Goal: Information Seeking & Learning: Compare options

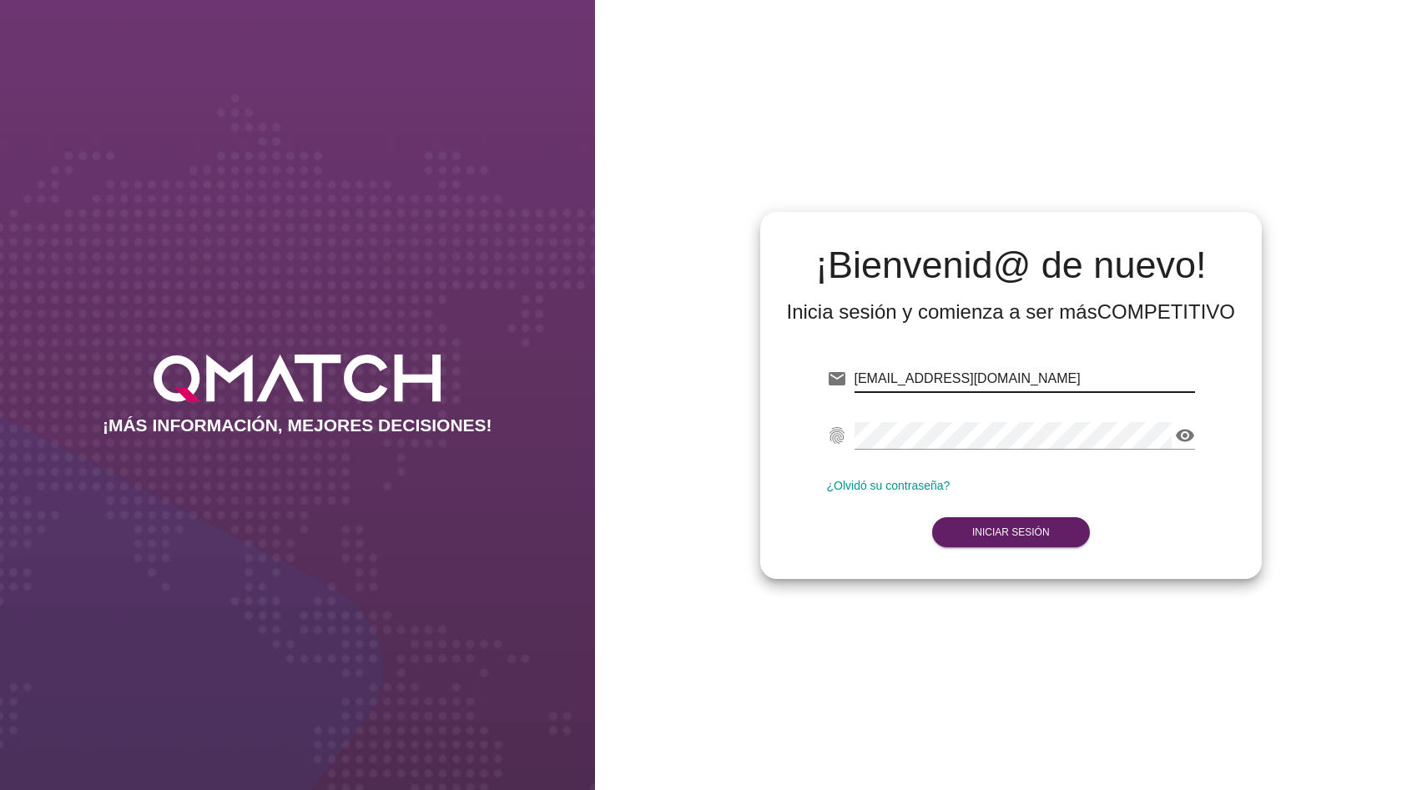
click at [955, 373] on input "[EMAIL_ADDRESS][DOMAIN_NAME]" at bounding box center [1024, 378] width 341 height 27
click at [955, 373] on input "[EMAIL_ADDRESS][DOMAIN_NAME]" at bounding box center [1024, 378] width 347 height 27
type input "[EMAIL_ADDRESS][DOMAIN_NAME]"
click at [876, 171] on div "¡Bienvenid@ de nuevo! Inicia sesión y comienza a ser más COMPETITIVO email [EMA…" at bounding box center [1011, 395] width 833 height 790
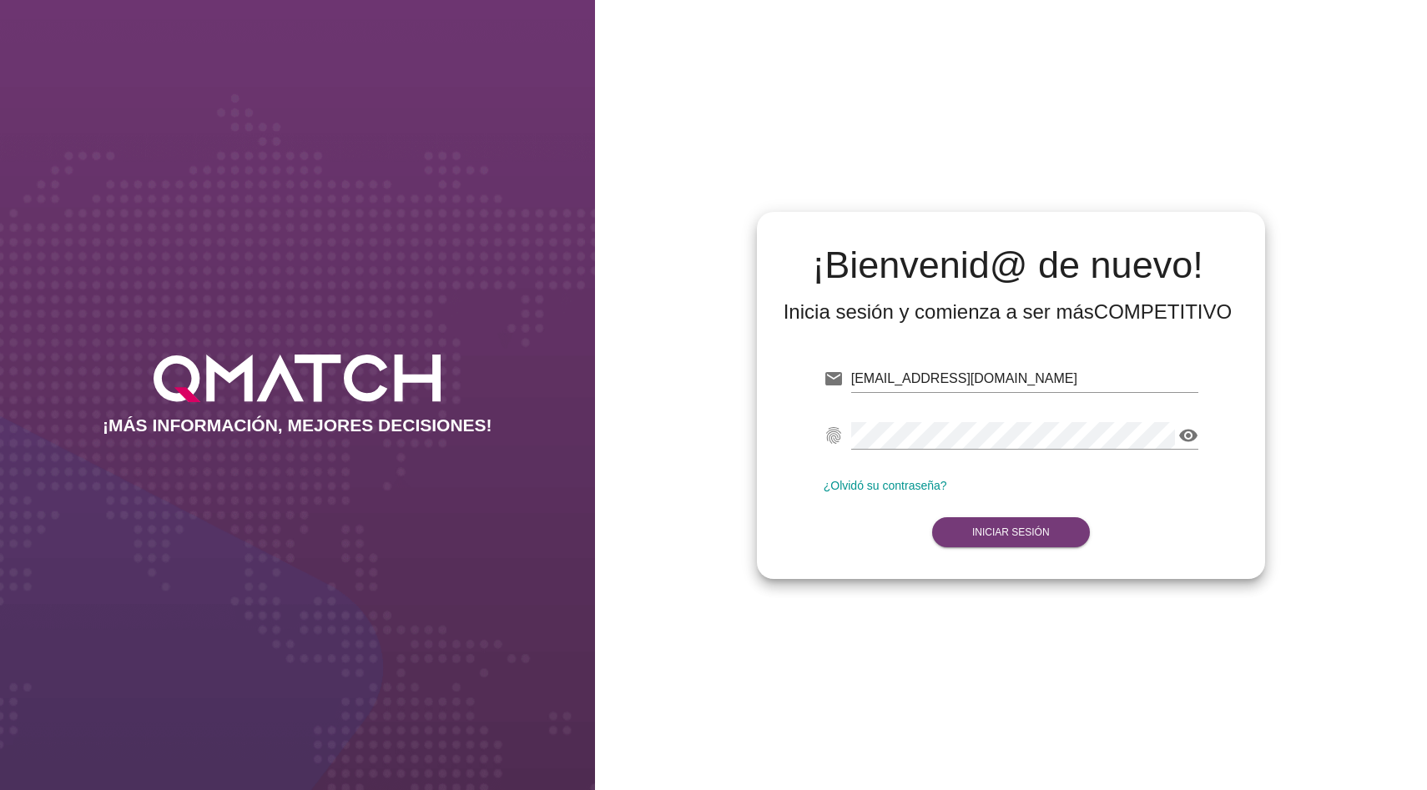
click at [993, 536] on strong "Iniciar Sesión" at bounding box center [1011, 532] width 78 height 12
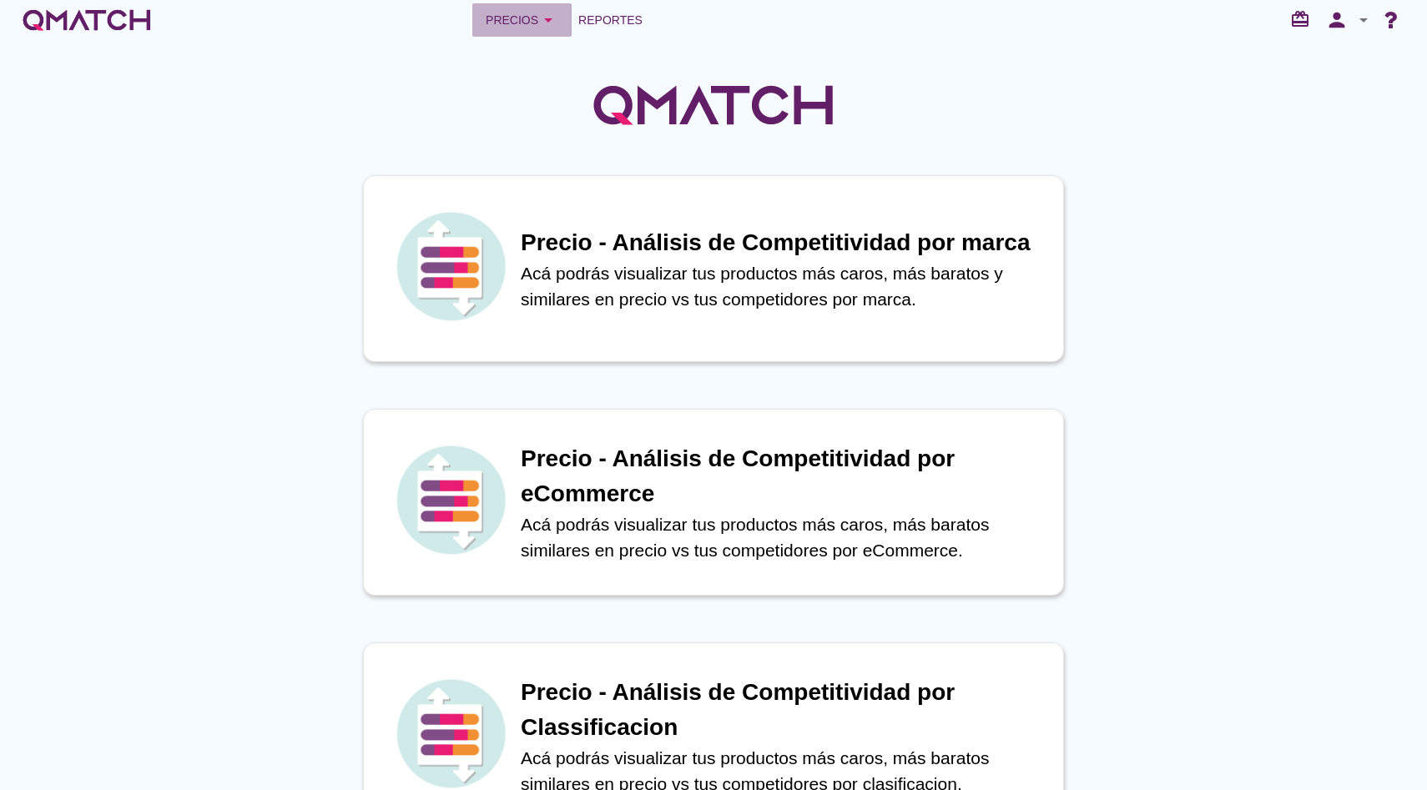
click at [546, 23] on icon "arrow_drop_down" at bounding box center [548, 20] width 20 height 20
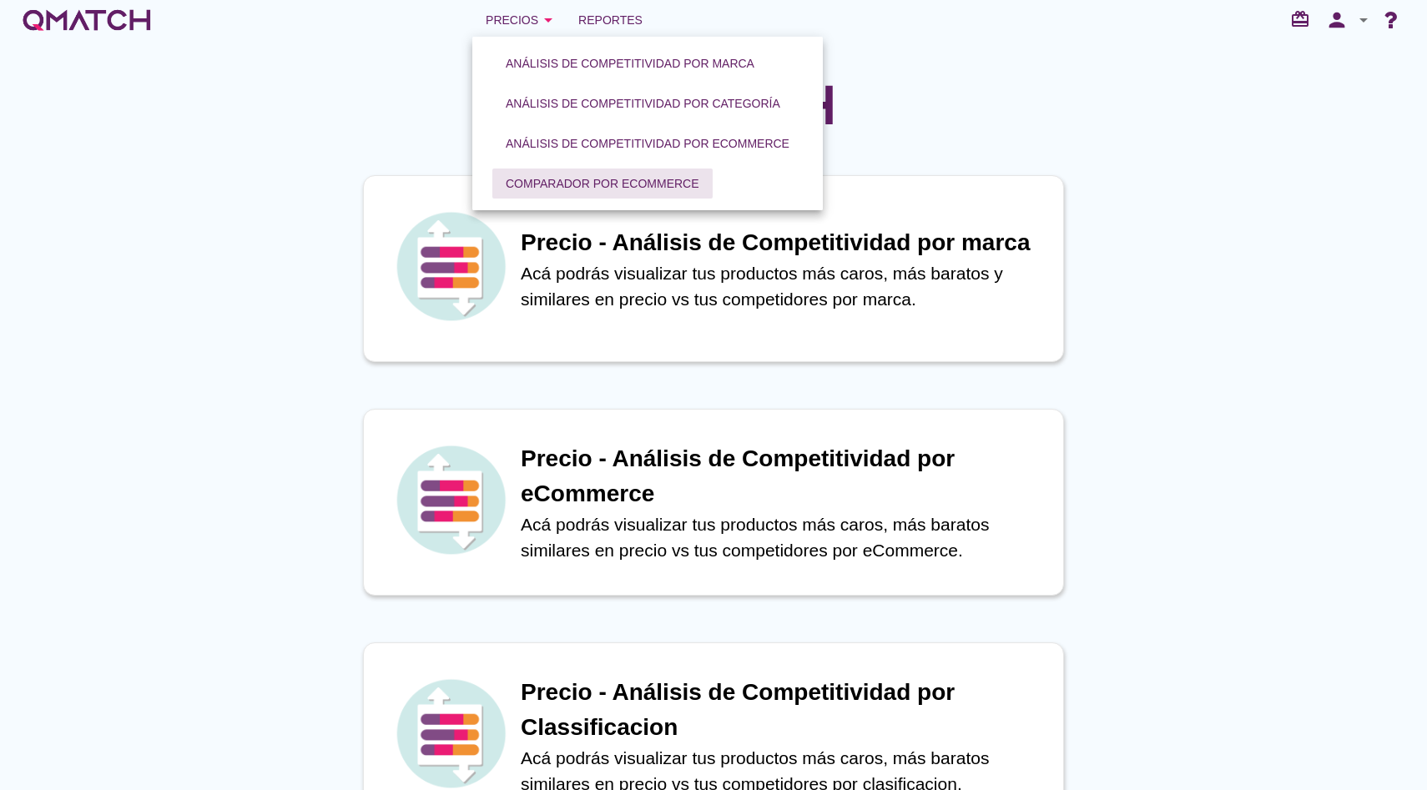
click at [569, 187] on div "Comparador por eCommerce" at bounding box center [603, 184] width 194 height 18
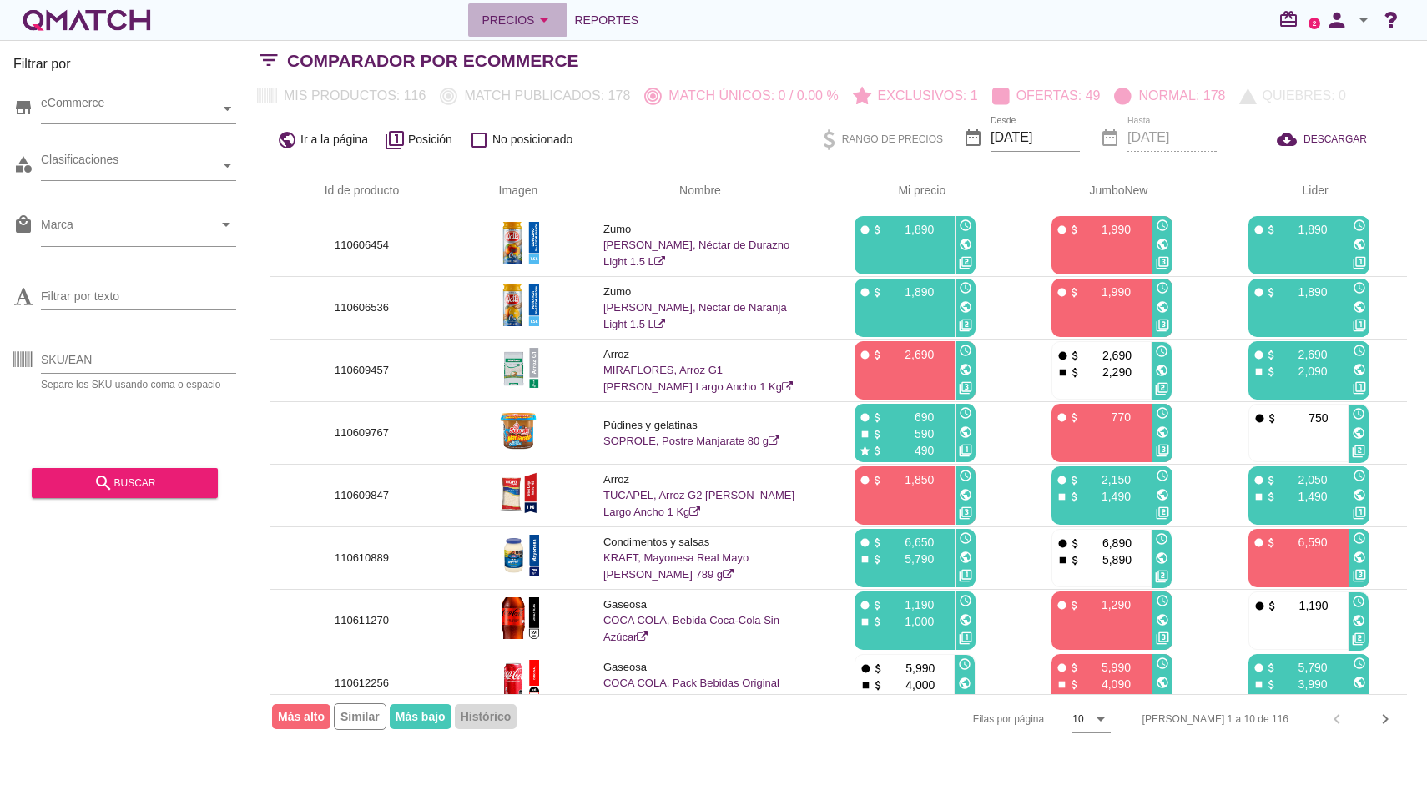
click at [518, 20] on div "Precios arrow_drop_down" at bounding box center [517, 20] width 73 height 20
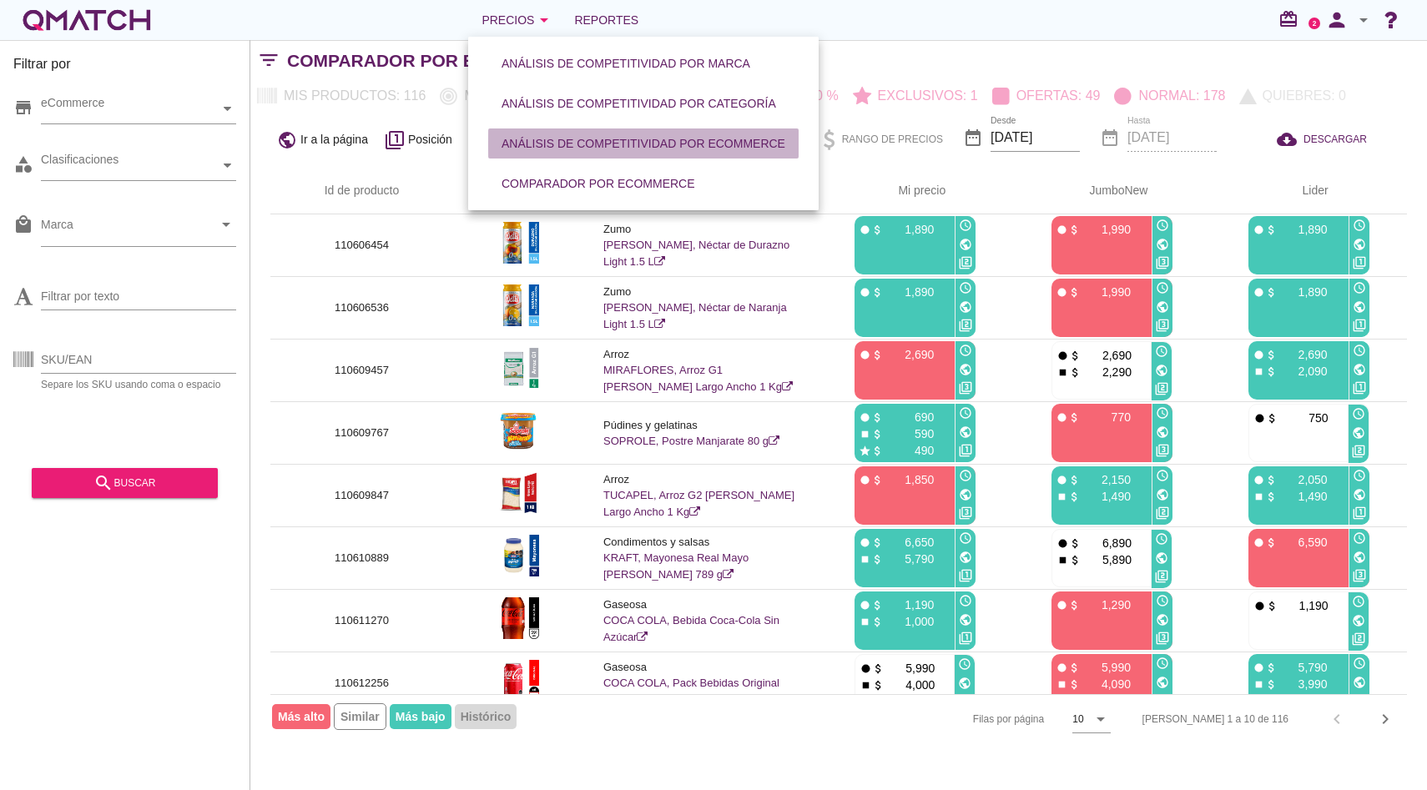
click at [579, 146] on div "Análisis de competitividad por eCommerce" at bounding box center [643, 144] width 284 height 18
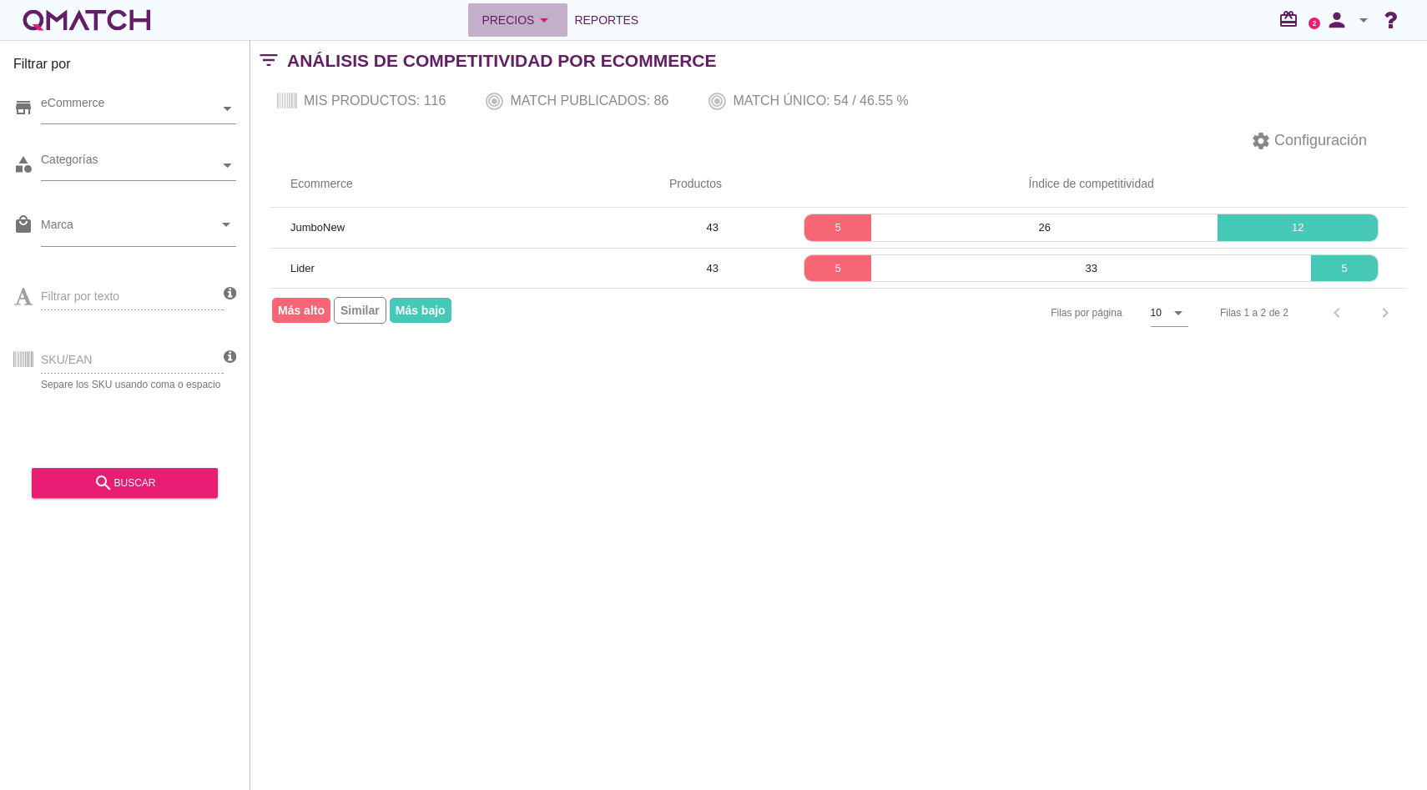
click at [549, 12] on icon "arrow_drop_down" at bounding box center [544, 20] width 20 height 20
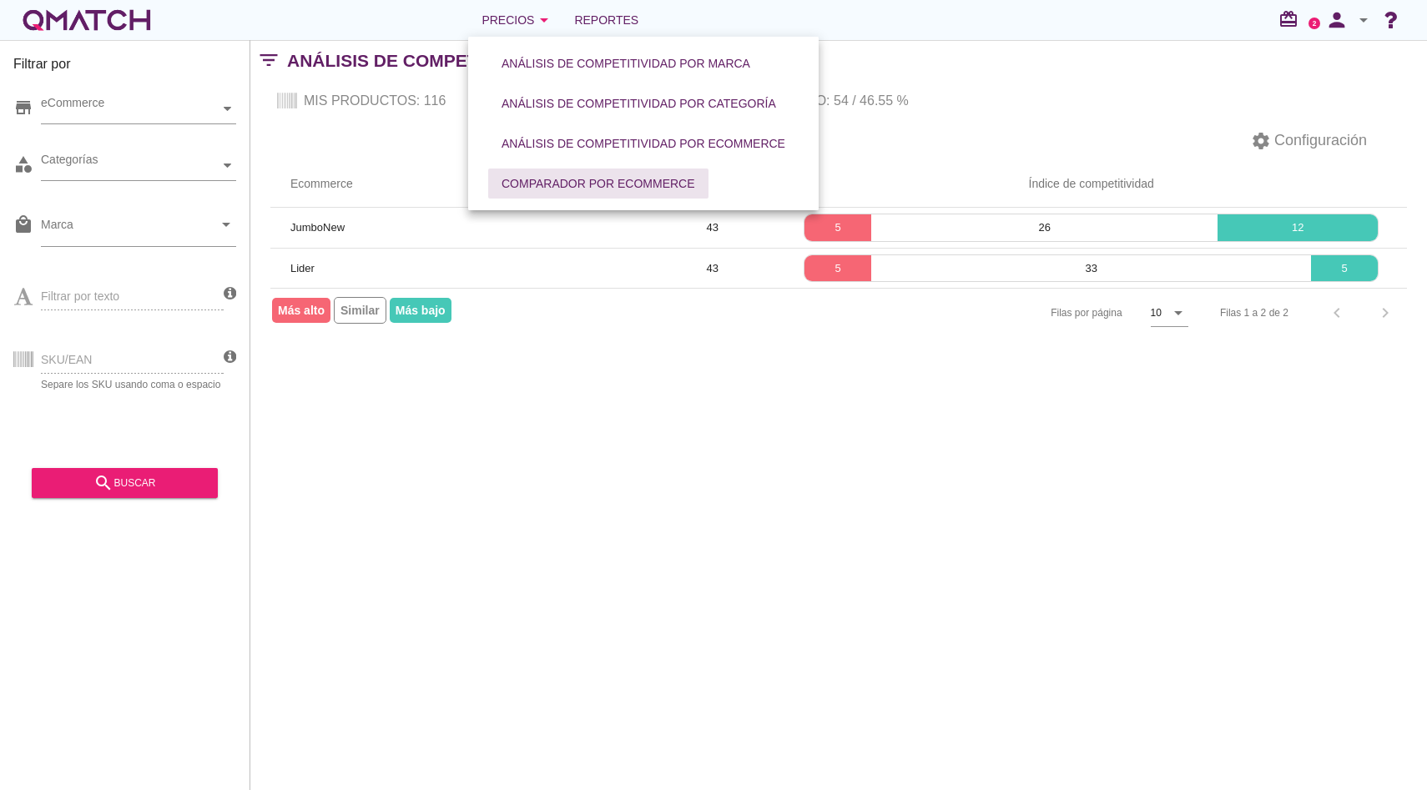
click at [518, 194] on button "Comparador por eCommerce" at bounding box center [598, 184] width 220 height 30
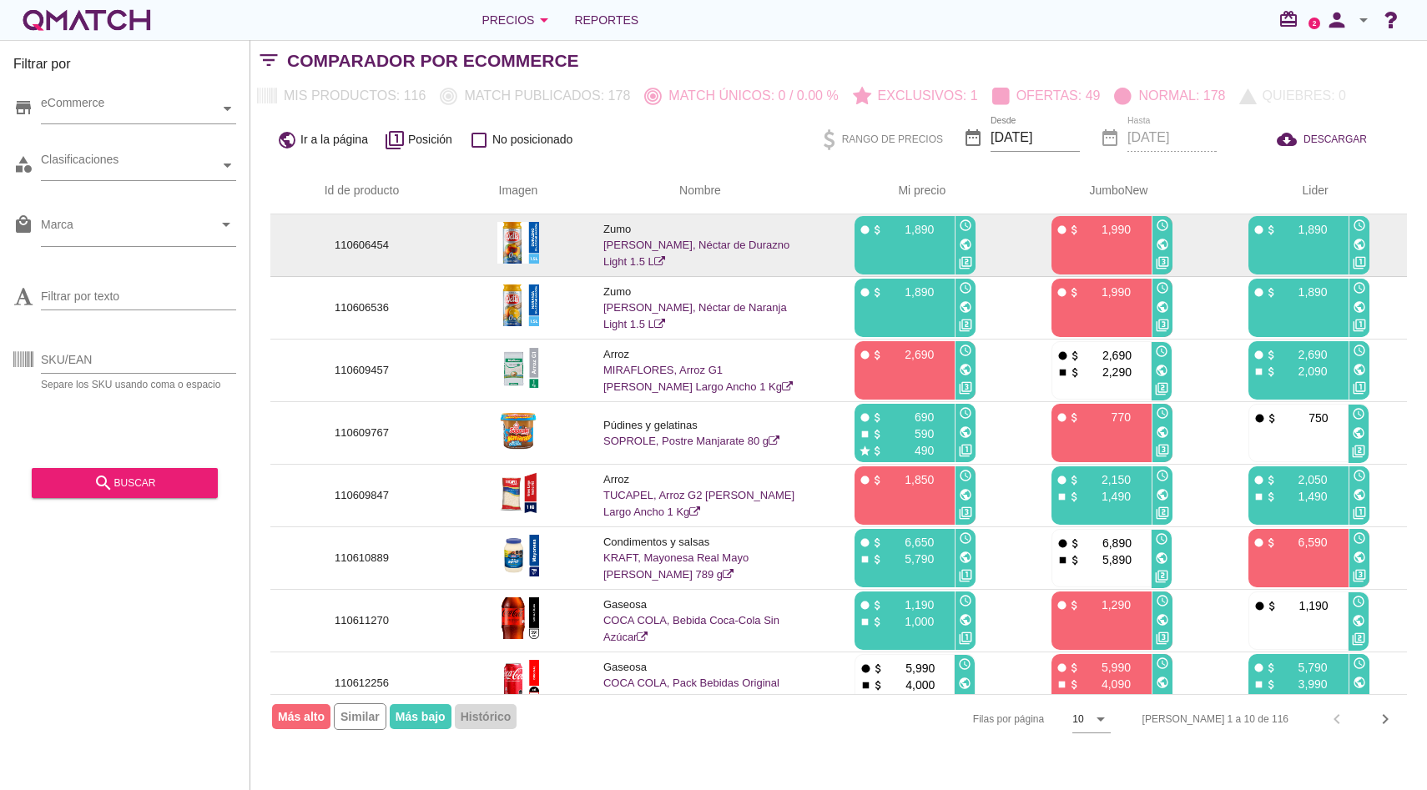
click at [617, 245] on link "[PERSON_NAME], Néctar de Durazno Light 1.5 L" at bounding box center [696, 253] width 186 height 29
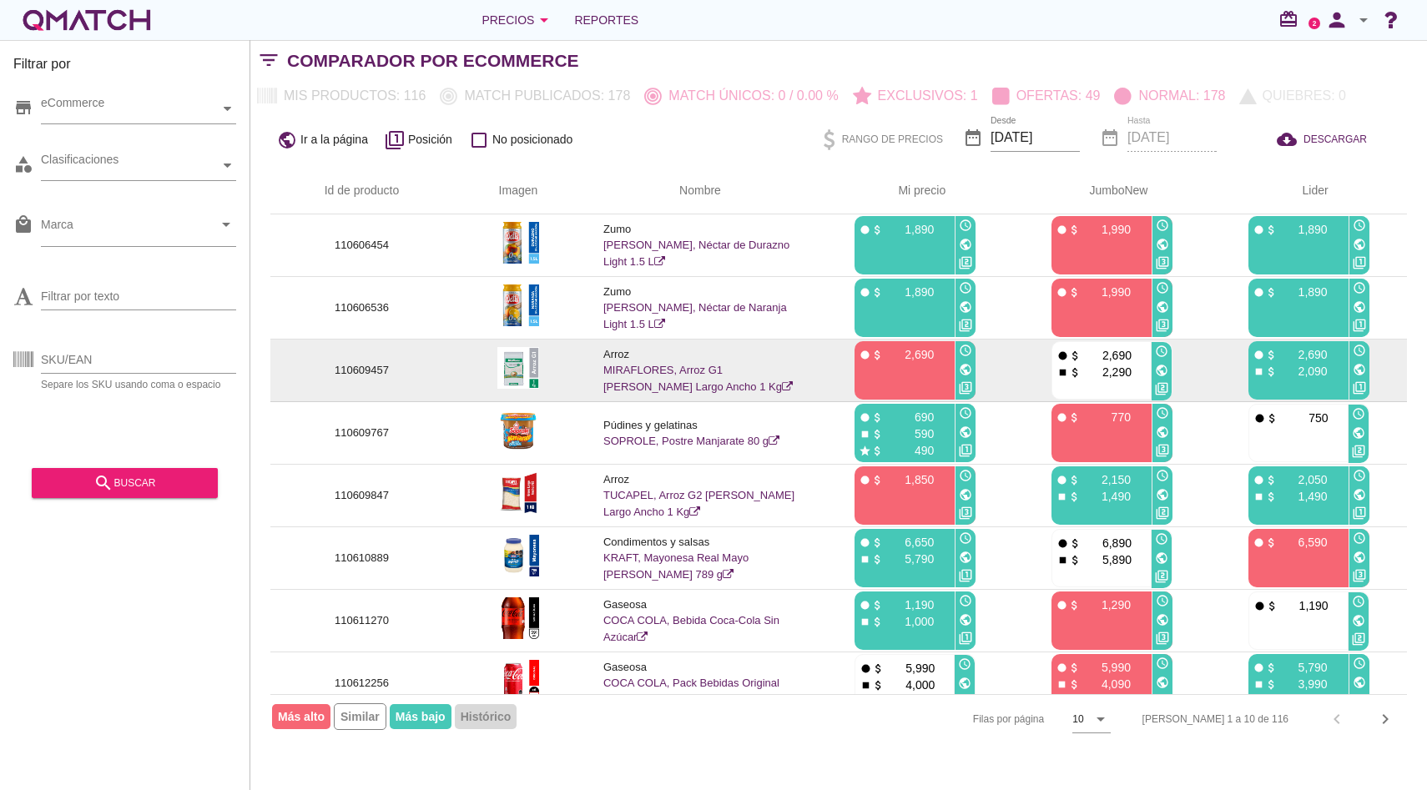
click at [699, 375] on link "MIRAFLORES, Arroz G1 [PERSON_NAME] Largo Ancho 1 Kg" at bounding box center [697, 378] width 189 height 29
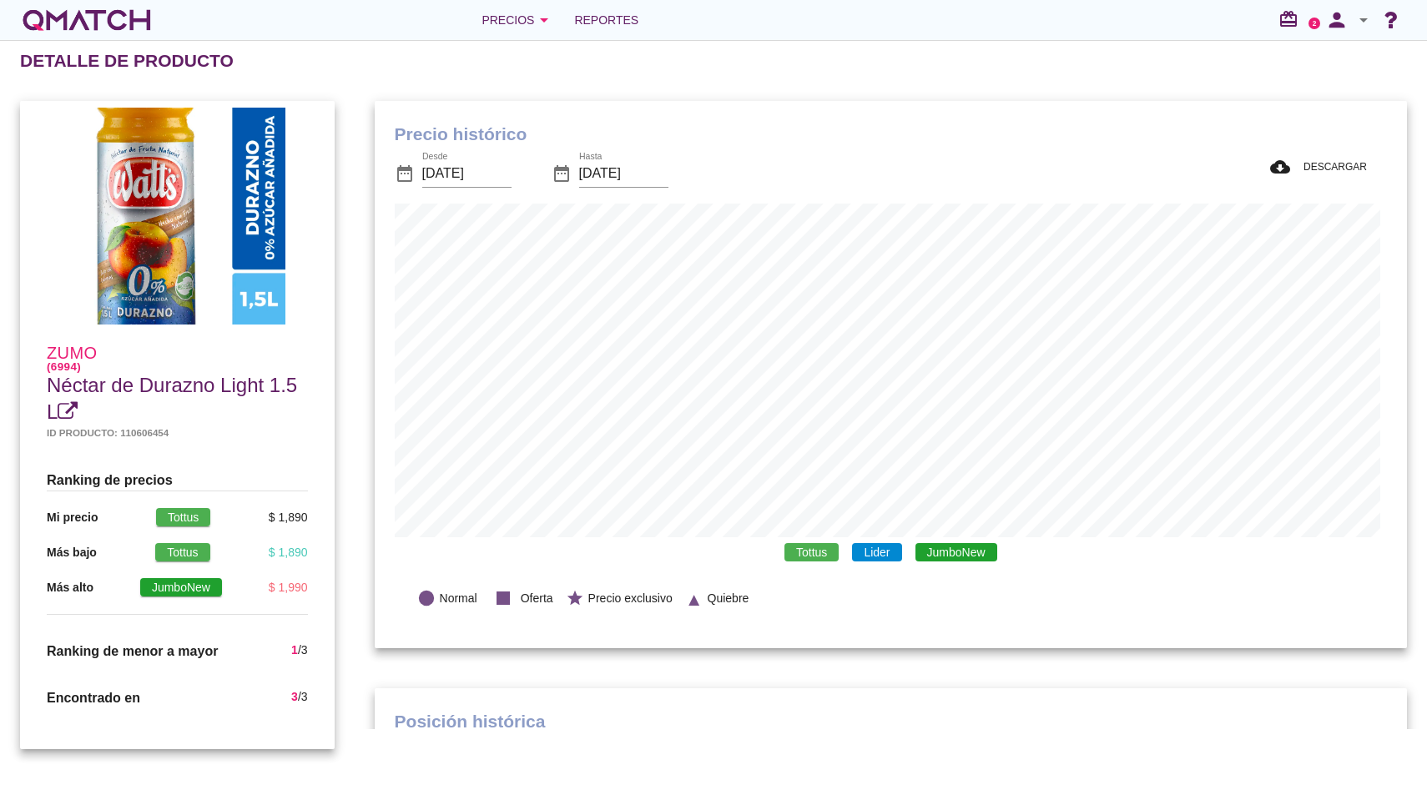
scroll to position [487, 1025]
click at [965, 553] on span "JumboNew" at bounding box center [956, 552] width 82 height 18
click at [853, 554] on span "Lider" at bounding box center [876, 552] width 49 height 18
click at [787, 553] on span "Tottus" at bounding box center [811, 552] width 54 height 18
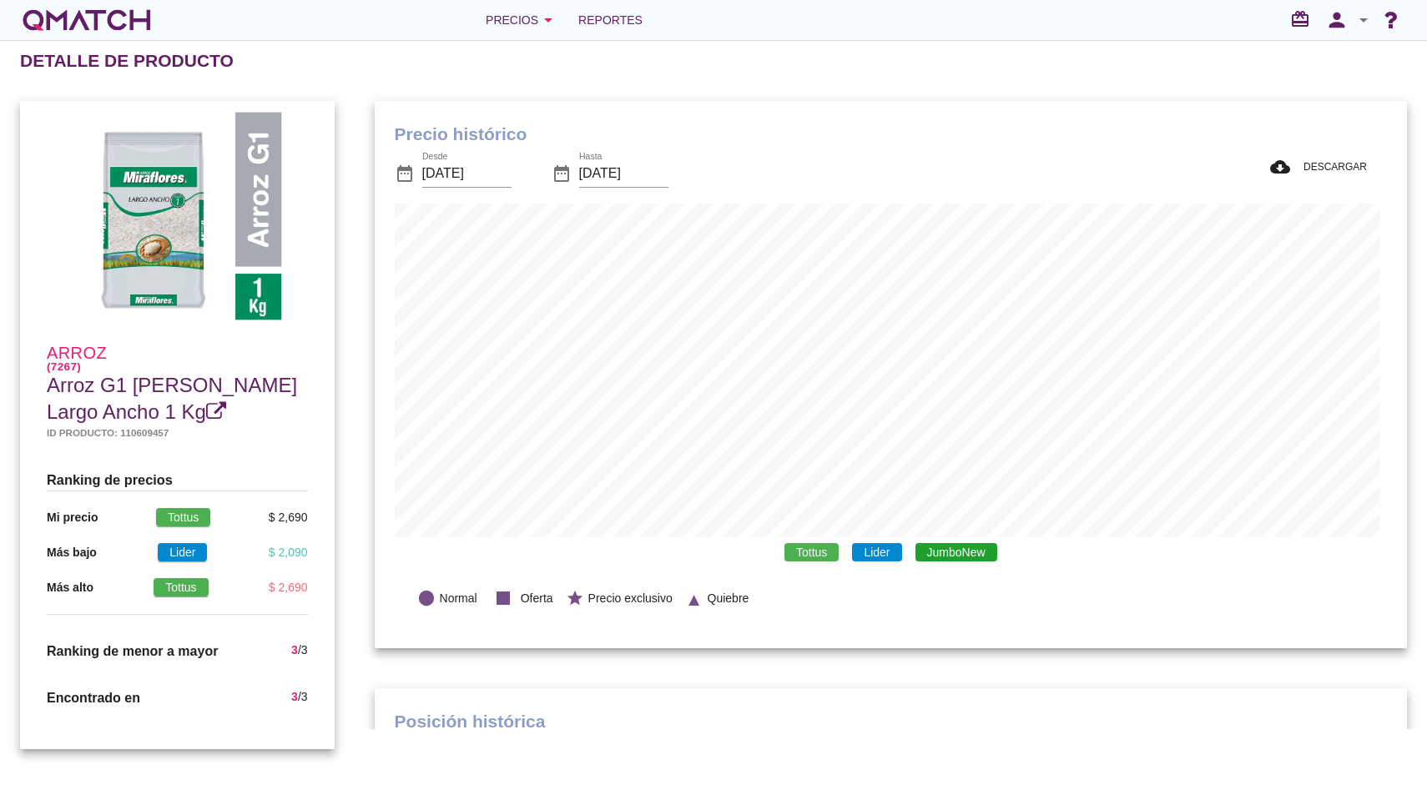
scroll to position [547, 1025]
click at [947, 556] on span "JumboNew" at bounding box center [956, 552] width 82 height 18
click at [869, 556] on span "Lider" at bounding box center [876, 552] width 49 height 18
click at [811, 556] on span "Tottus" at bounding box center [811, 552] width 54 height 18
click at [863, 556] on span "Lider" at bounding box center [876, 552] width 49 height 18
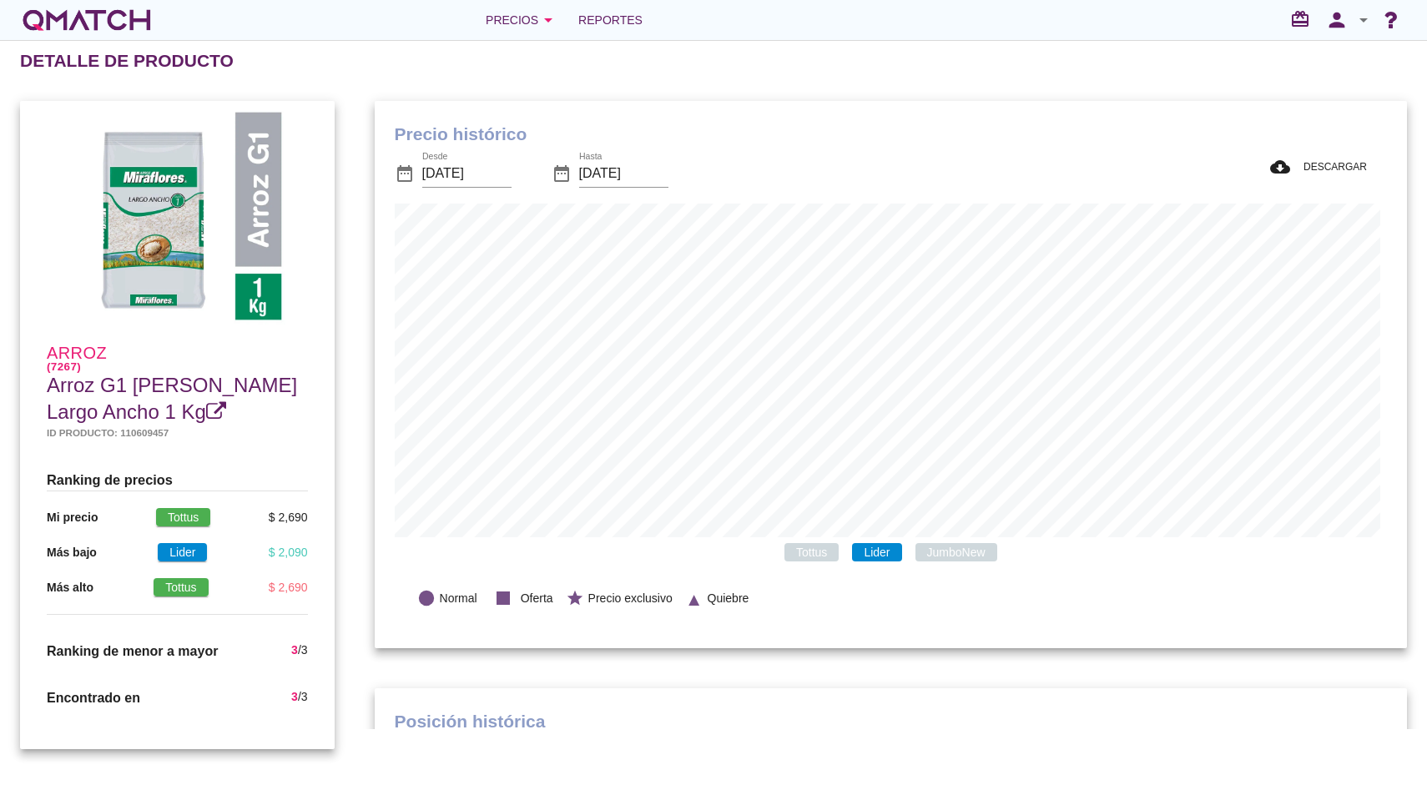
click at [936, 556] on span "JumboNew" at bounding box center [956, 552] width 82 height 18
click at [540, 22] on icon "arrow_drop_down" at bounding box center [548, 20] width 20 height 20
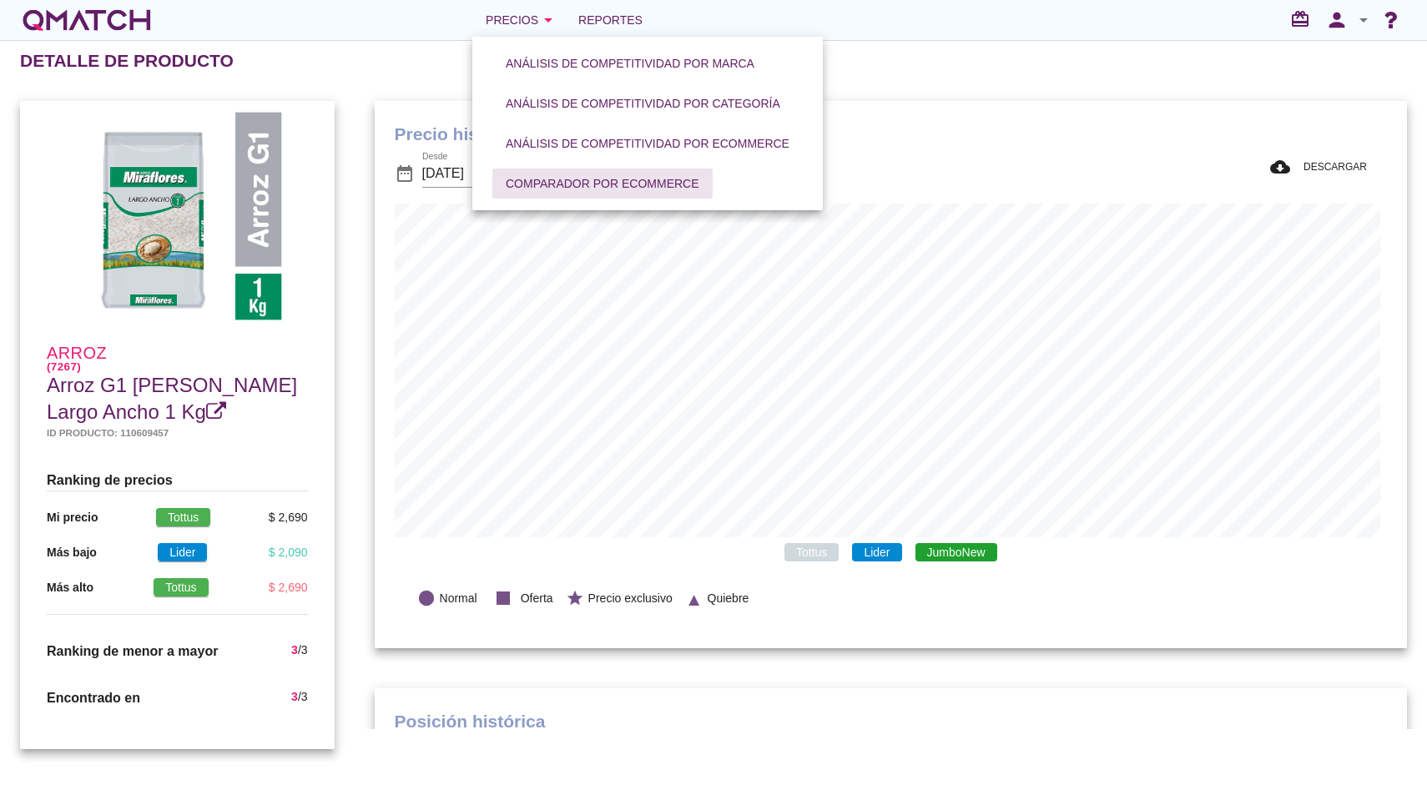
click at [576, 194] on button "Comparador por eCommerce" at bounding box center [602, 184] width 220 height 30
